Goal: Task Accomplishment & Management: Manage account settings

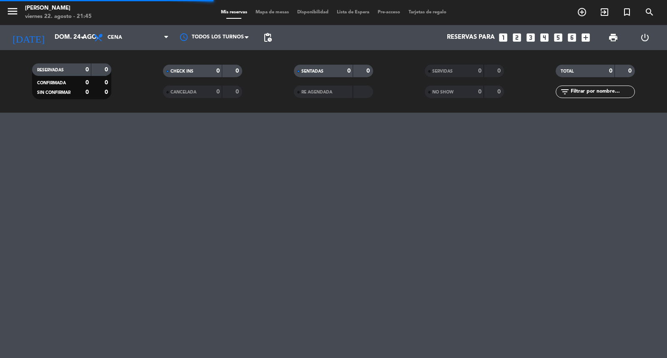
drag, startPoint x: 0, startPoint y: 0, endPoint x: 609, endPoint y: 93, distance: 616.4
click at [609, 93] on input "text" at bounding box center [602, 91] width 65 height 9
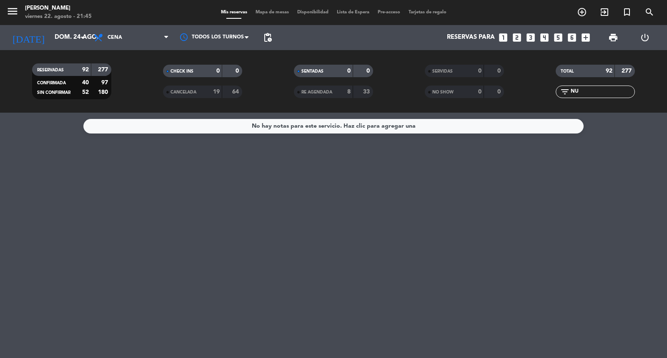
type input "N"
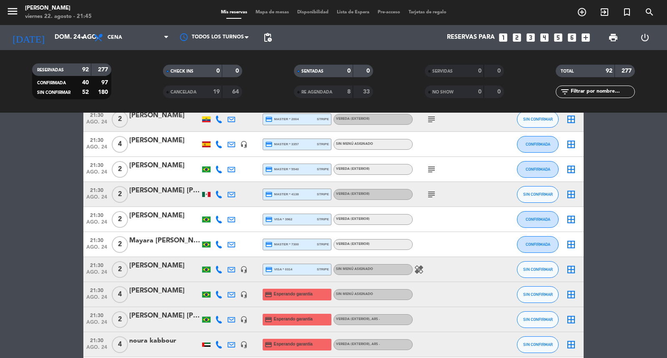
scroll to position [1435, 0]
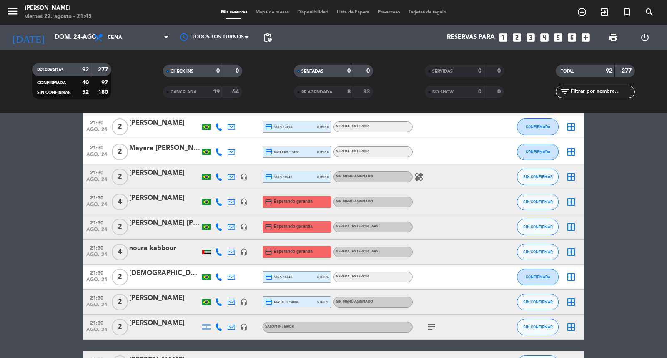
click at [156, 253] on div "noura kabbour" at bounding box center [164, 248] width 71 height 11
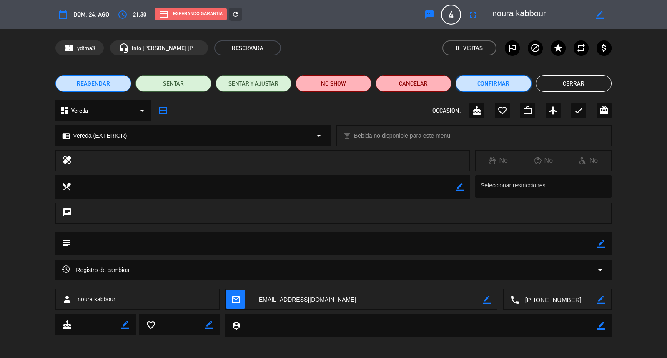
click at [497, 78] on button "Confirmar" at bounding box center [494, 83] width 76 height 17
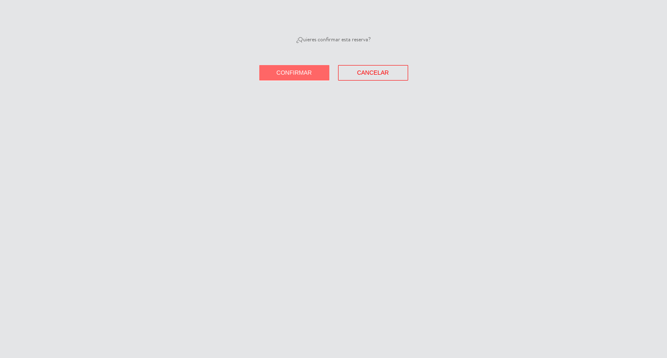
click at [271, 80] on button "Confirmar" at bounding box center [294, 72] width 70 height 15
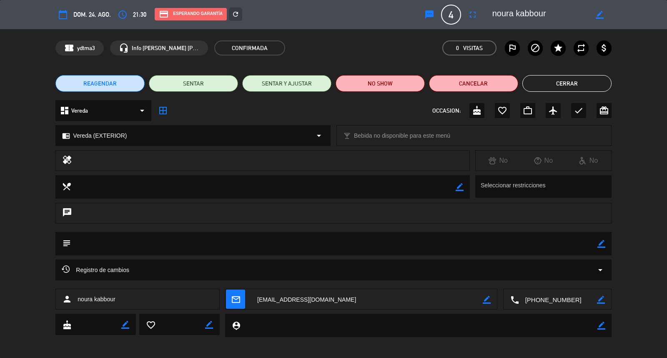
click at [592, 246] on textarea at bounding box center [334, 243] width 526 height 23
drag, startPoint x: 590, startPoint y: 245, endPoint x: 597, endPoint y: 244, distance: 7.1
click at [590, 245] on textarea at bounding box center [334, 243] width 526 height 23
click at [598, 244] on icon "border_color" at bounding box center [601, 244] width 8 height 8
click at [582, 246] on textarea at bounding box center [334, 243] width 526 height 23
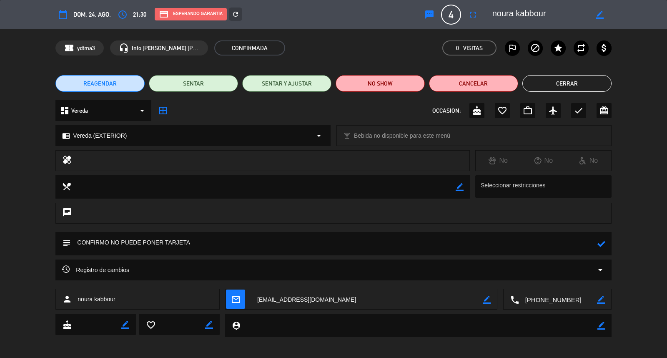
type textarea "CONFIRMO NO PUEDE PONER TARJETA"
click at [603, 242] on icon at bounding box center [601, 244] width 8 height 8
click at [234, 298] on icon "mail_outline" at bounding box center [235, 298] width 9 height 9
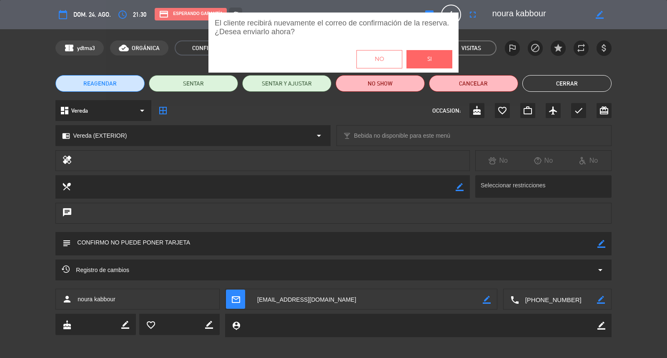
click at [347, 146] on div "El cliente recibirá nuevamente el correo de confirmación de la reserva. ¿Desea …" at bounding box center [333, 179] width 667 height 333
click at [443, 56] on button "Si" at bounding box center [429, 59] width 46 height 18
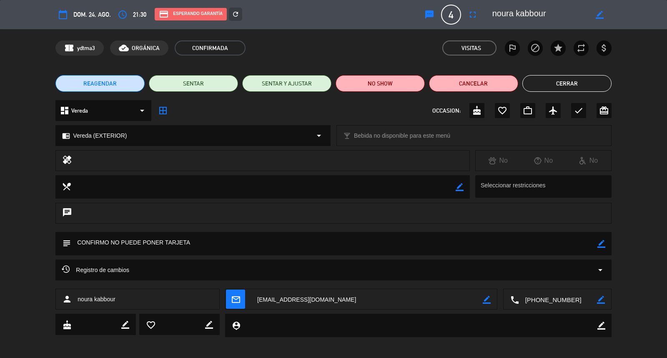
click at [591, 88] on button "Cerrar" at bounding box center [566, 83] width 89 height 17
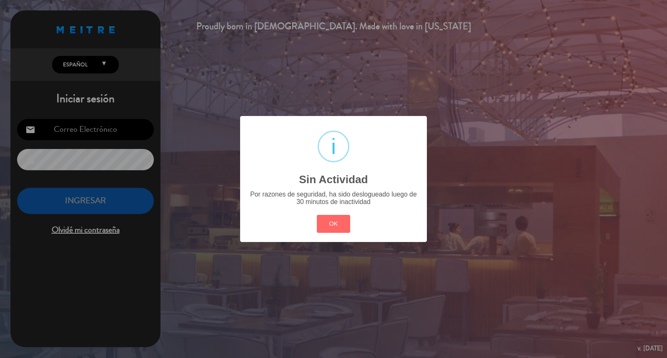
type input "[EMAIL_ADDRESS][DOMAIN_NAME]"
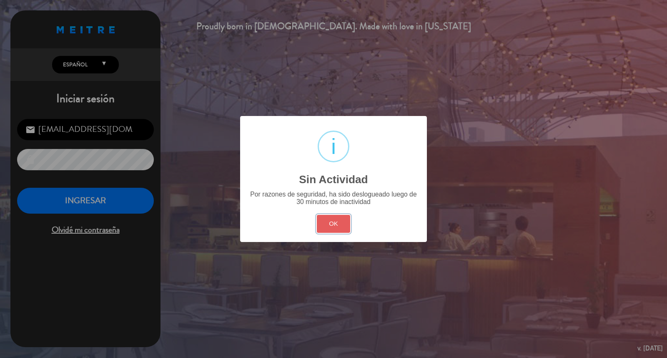
click at [317, 231] on button "OK" at bounding box center [334, 224] width 34 height 18
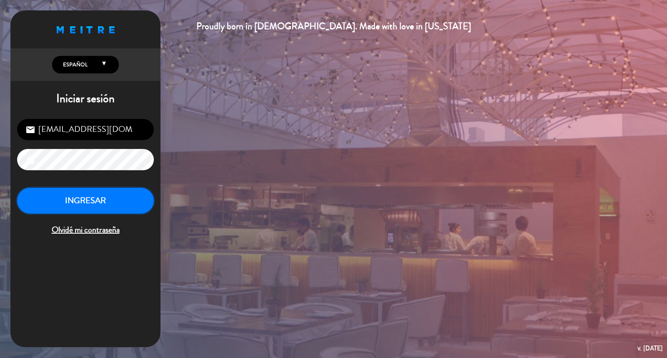
click at [86, 199] on button "INGRESAR" at bounding box center [85, 201] width 137 height 26
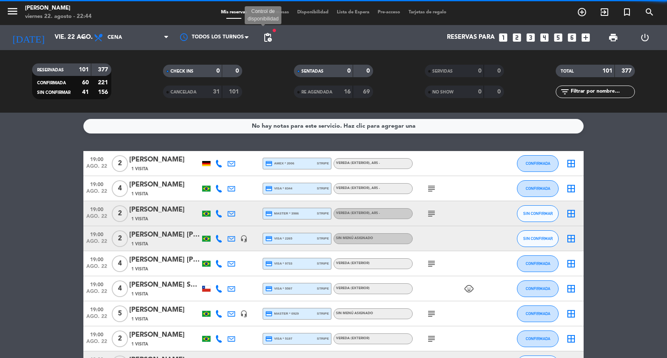
click at [266, 35] on span "pending_actions" at bounding box center [268, 38] width 10 height 10
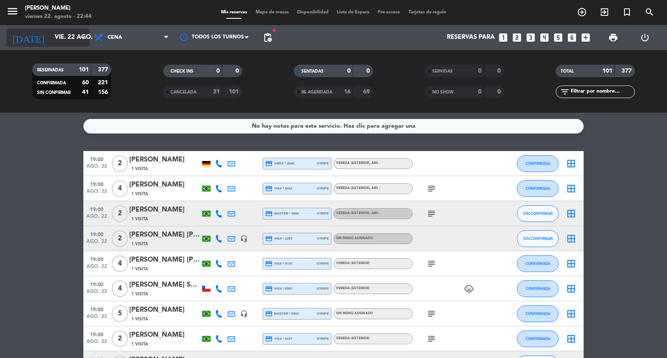
click at [45, 29] on div "[DATE] vie. 22 ago. arrow_drop_down" at bounding box center [47, 37] width 83 height 18
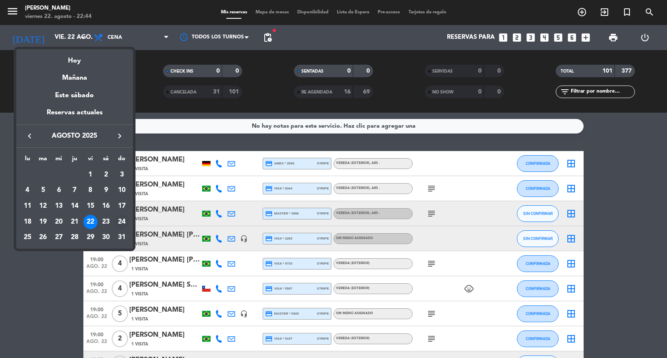
click at [122, 225] on div "24" at bounding box center [122, 222] width 14 height 14
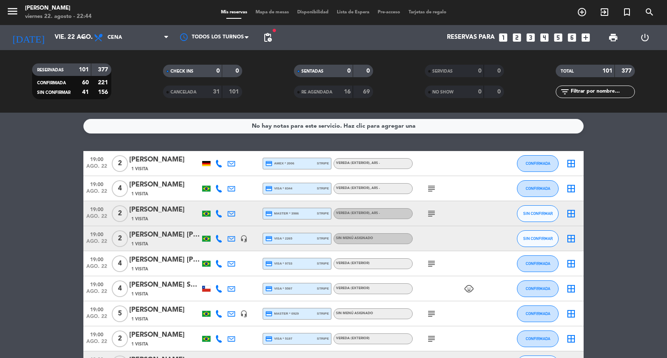
type input "dom. 24 ago."
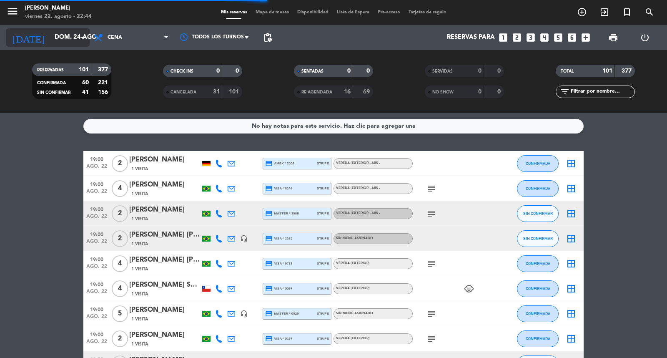
click at [57, 39] on input "dom. 24 ago." at bounding box center [90, 38] width 80 height 16
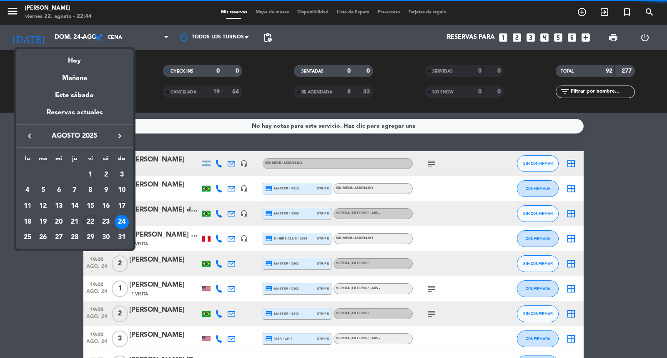
click at [172, 138] on div at bounding box center [333, 179] width 667 height 358
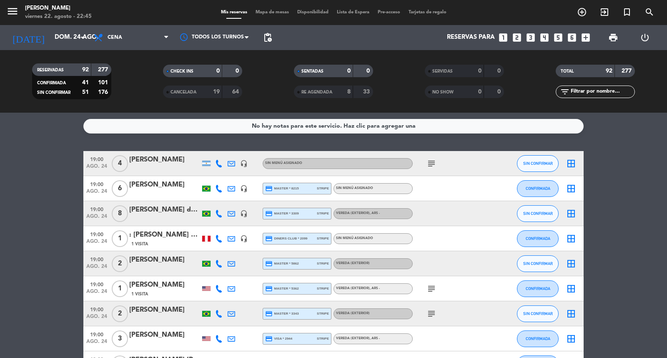
click at [261, 36] on span "pending_actions" at bounding box center [267, 37] width 17 height 17
click at [275, 40] on span "pending_actions" at bounding box center [267, 37] width 17 height 17
click at [267, 40] on span "pending_actions" at bounding box center [268, 38] width 10 height 10
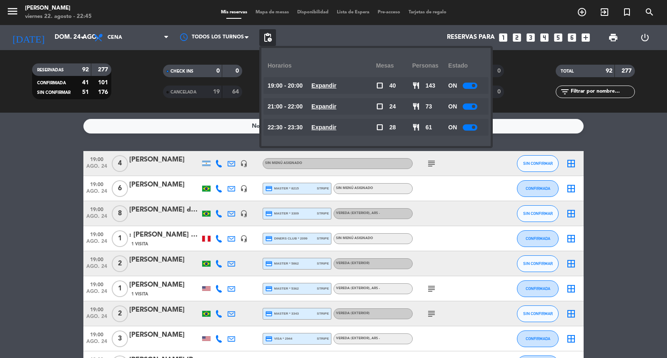
click at [473, 84] on div at bounding box center [470, 86] width 15 height 6
click at [476, 100] on div "ON" at bounding box center [466, 106] width 36 height 17
click at [476, 108] on div at bounding box center [470, 106] width 15 height 6
click at [474, 129] on div at bounding box center [470, 127] width 15 height 6
click at [476, 109] on div at bounding box center [470, 106] width 15 height 6
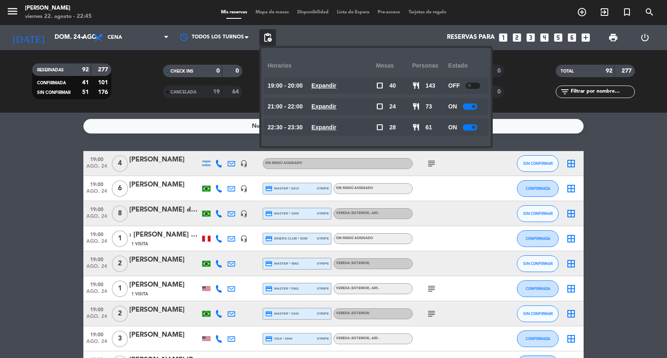
click at [476, 105] on div at bounding box center [470, 106] width 15 height 6
click at [471, 105] on span at bounding box center [469, 106] width 3 height 3
click at [477, 124] on div at bounding box center [470, 127] width 15 height 6
click at [518, 112] on div "RESERVADAS 92 277 CONFIRMADA 41 101 SIN CONFIRMAR 51 176 CHECK INS 0 0 CANCELAD…" at bounding box center [333, 81] width 667 height 63
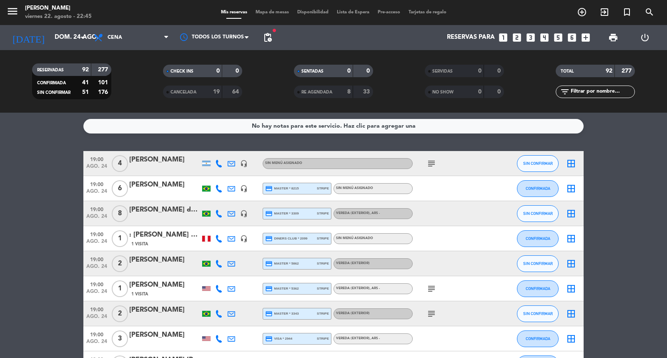
click at [275, 34] on span "pending_actions" at bounding box center [267, 37] width 17 height 17
click at [263, 43] on span "pending_actions" at bounding box center [267, 37] width 17 height 17
click at [270, 34] on span "pending_actions" at bounding box center [268, 38] width 10 height 10
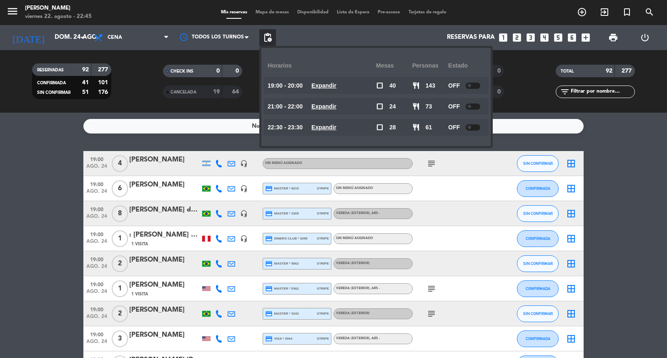
click at [336, 125] on u "Expandir" at bounding box center [323, 127] width 25 height 7
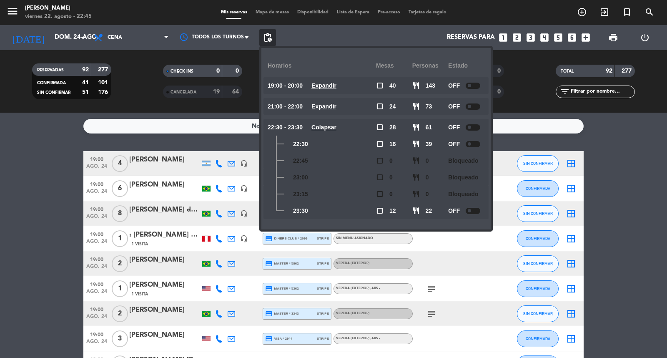
click at [336, 125] on u "Colapsar" at bounding box center [323, 127] width 25 height 7
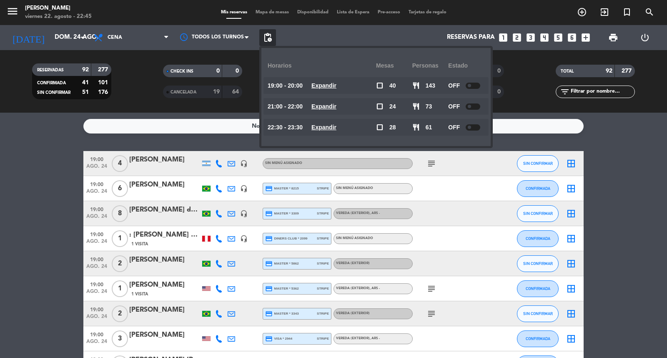
click at [252, 138] on div "No hay notas para este servicio. Haz clic para agregar una 19:00 ago. 24 4 [PER…" at bounding box center [333, 235] width 667 height 245
